Goal: Information Seeking & Learning: Learn about a topic

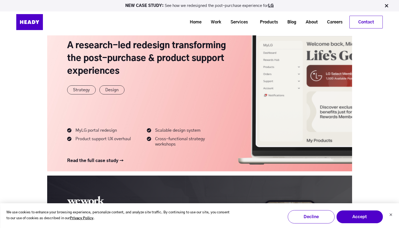
scroll to position [415, 0]
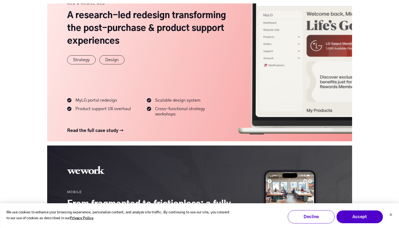
click at [97, 129] on link at bounding box center [199, 53] width 305 height 175
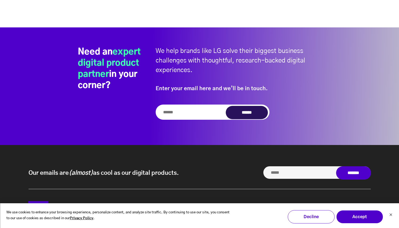
scroll to position [2291, 0]
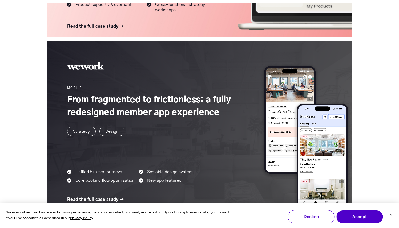
scroll to position [546, 0]
